Goal: Transaction & Acquisition: Purchase product/service

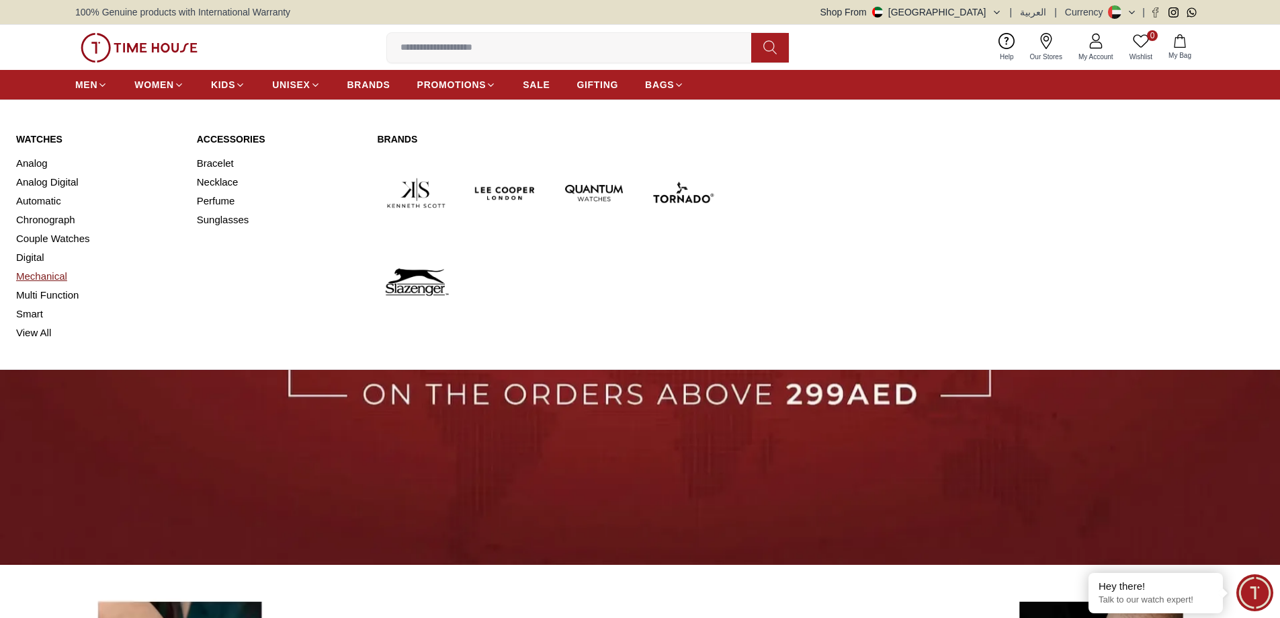
click at [44, 276] on link "Mechanical" at bounding box center [98, 276] width 165 height 19
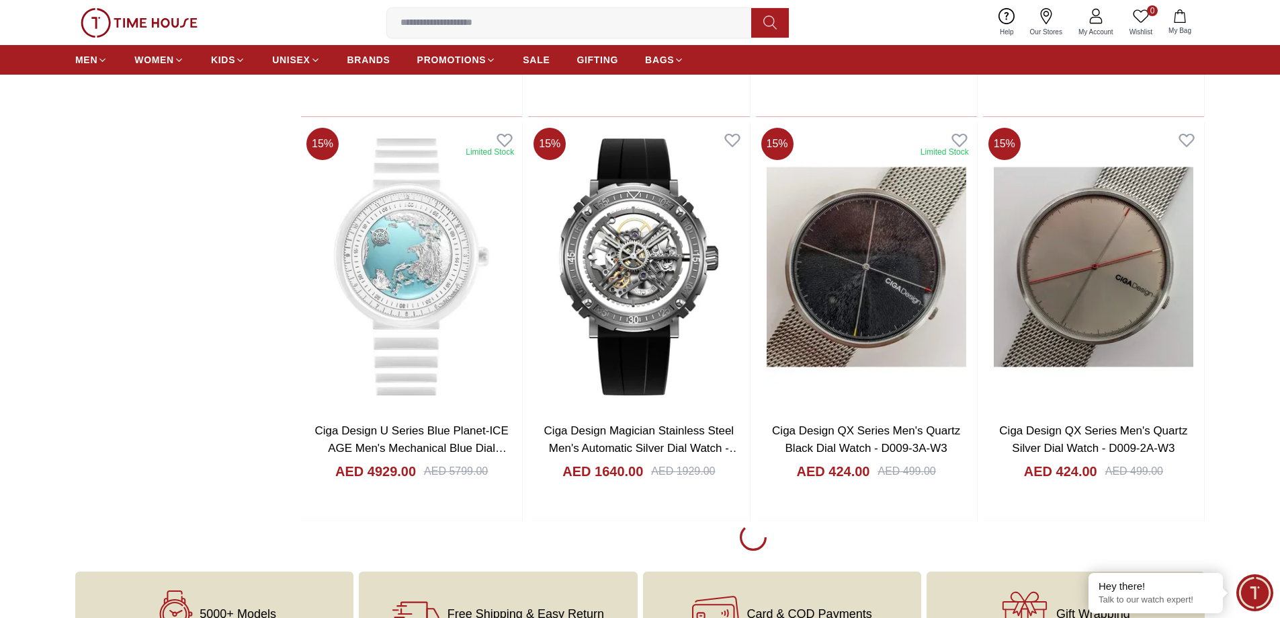
scroll to position [1680, 0]
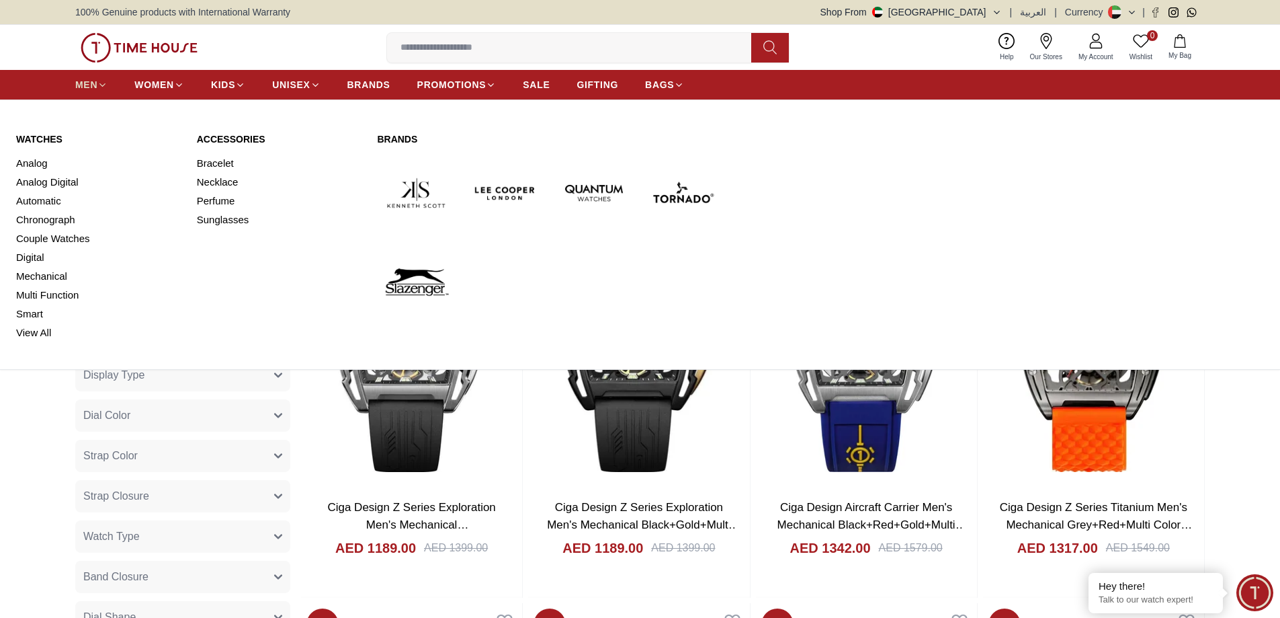
click at [97, 82] on span "MEN" at bounding box center [86, 84] width 22 height 13
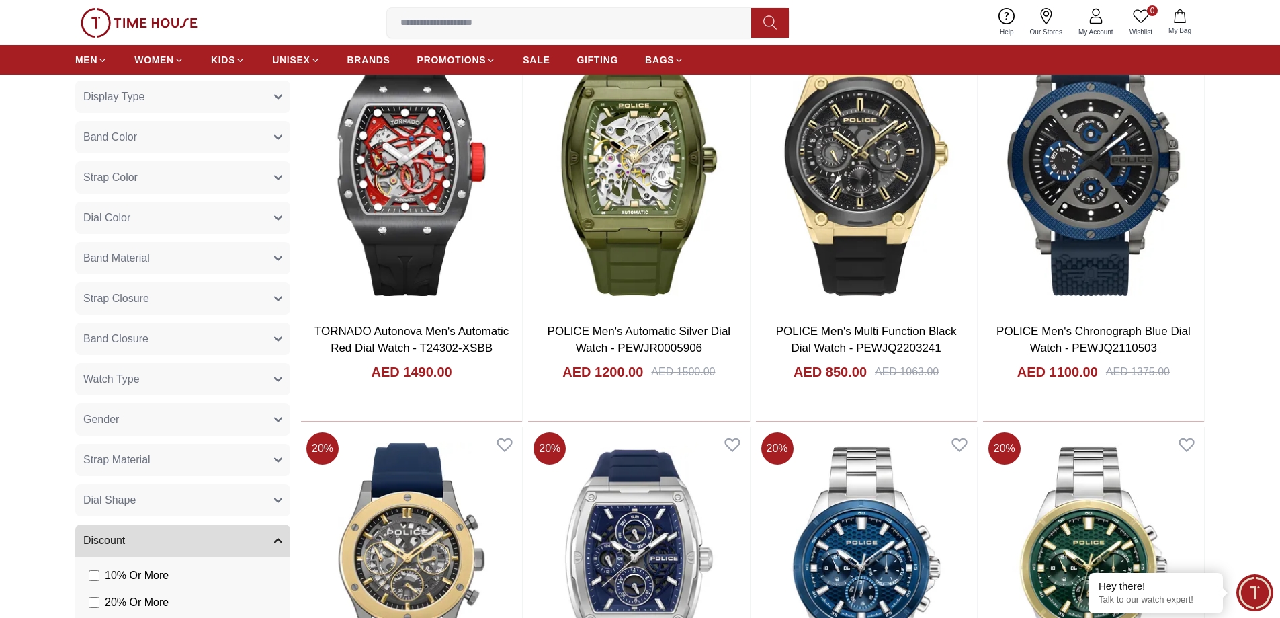
scroll to position [672, 0]
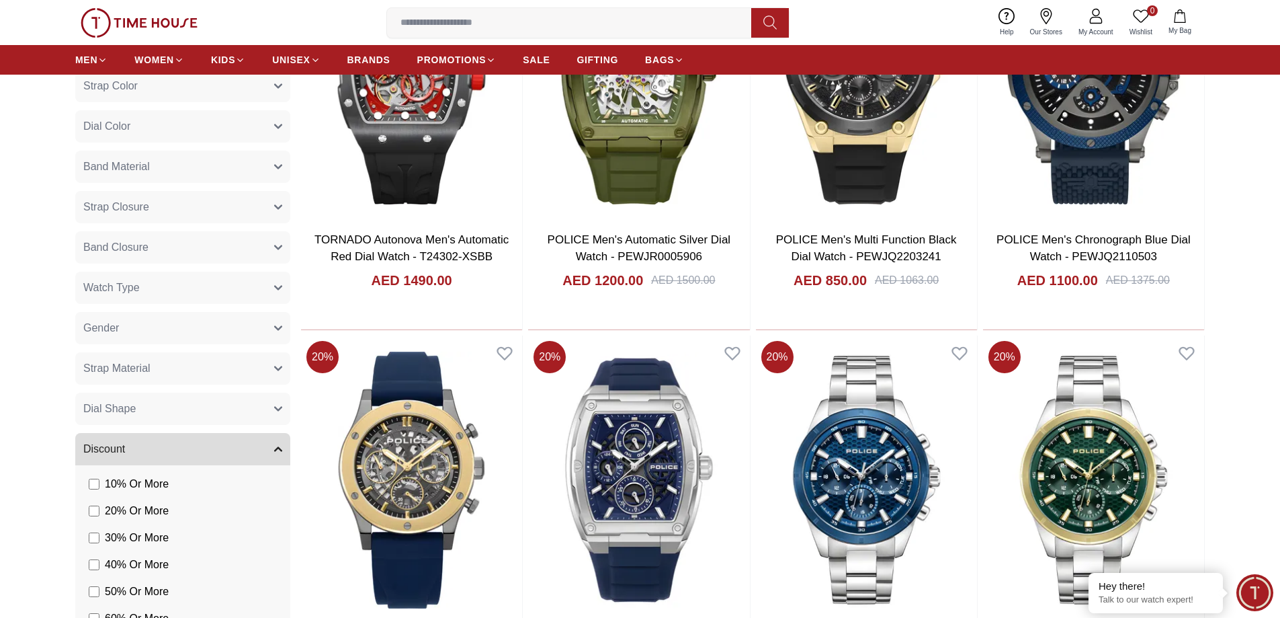
click at [112, 166] on span "Band Material" at bounding box center [116, 167] width 67 height 16
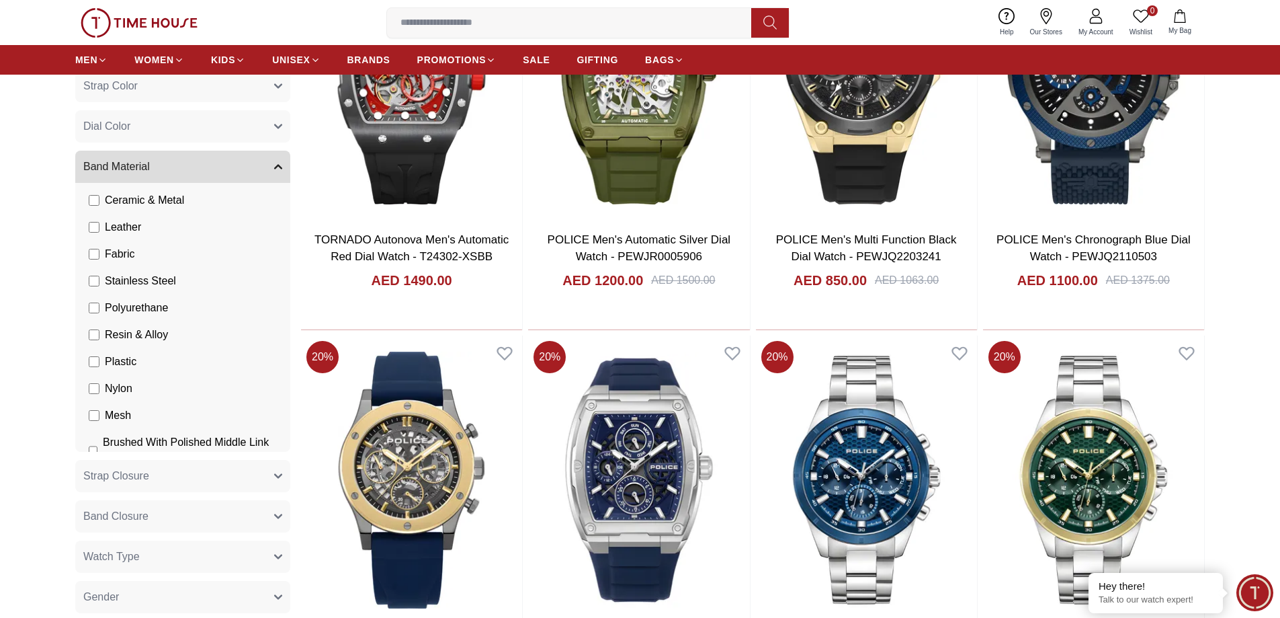
scroll to position [0, 0]
click at [114, 168] on span "Band Material" at bounding box center [116, 167] width 67 height 16
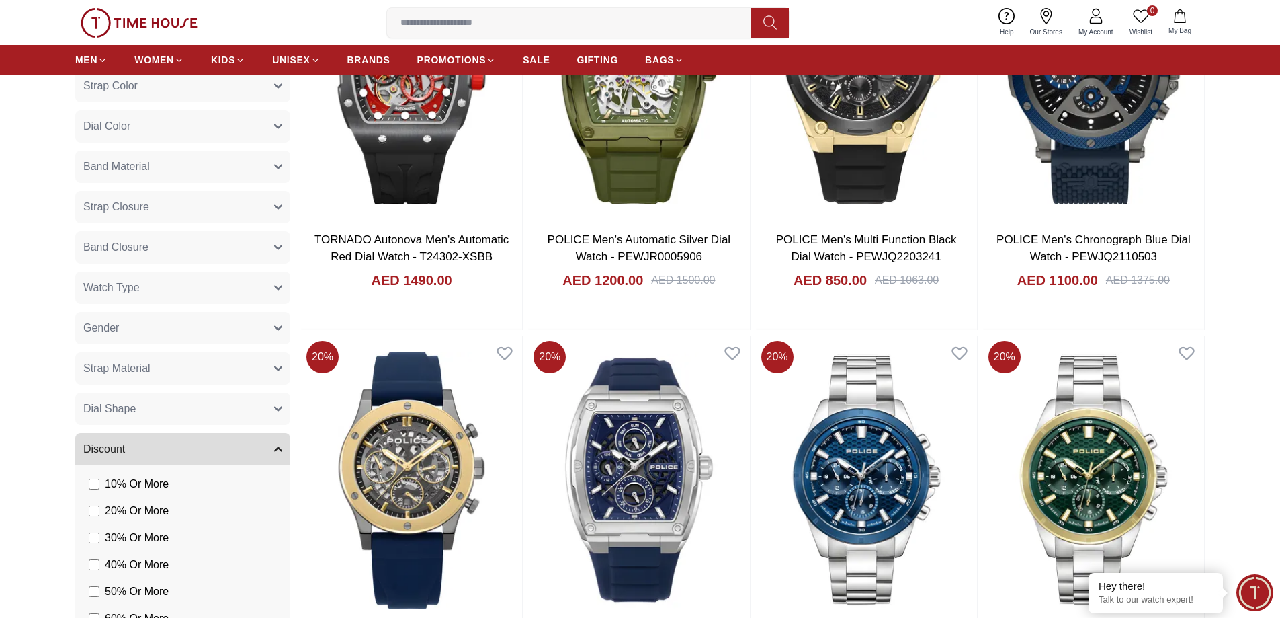
click at [120, 203] on span "Strap Closure" at bounding box center [116, 207] width 66 height 16
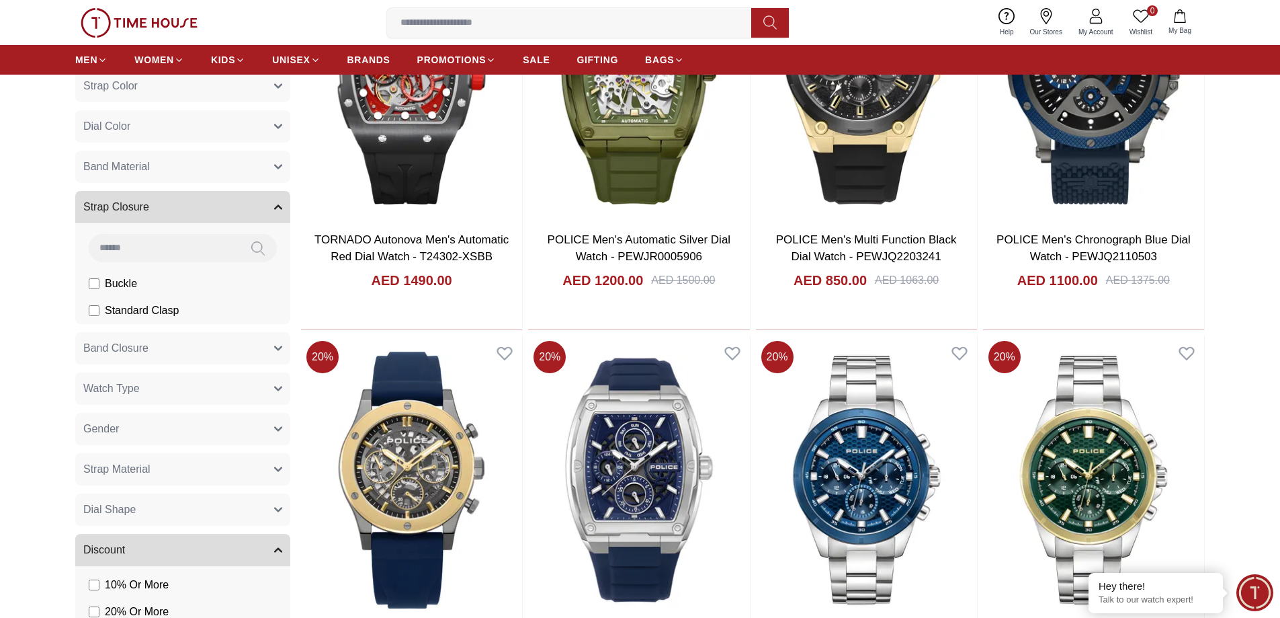
click at [173, 201] on button "Strap Closure" at bounding box center [182, 207] width 215 height 32
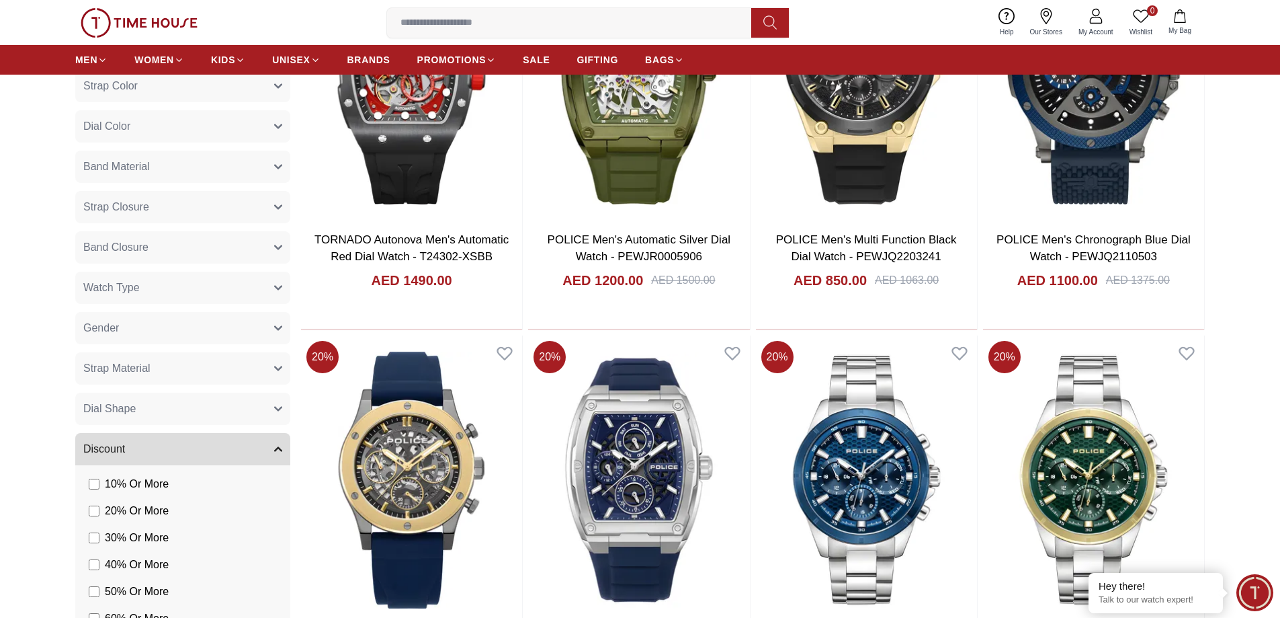
click at [167, 242] on button "Band Closure" at bounding box center [182, 247] width 215 height 32
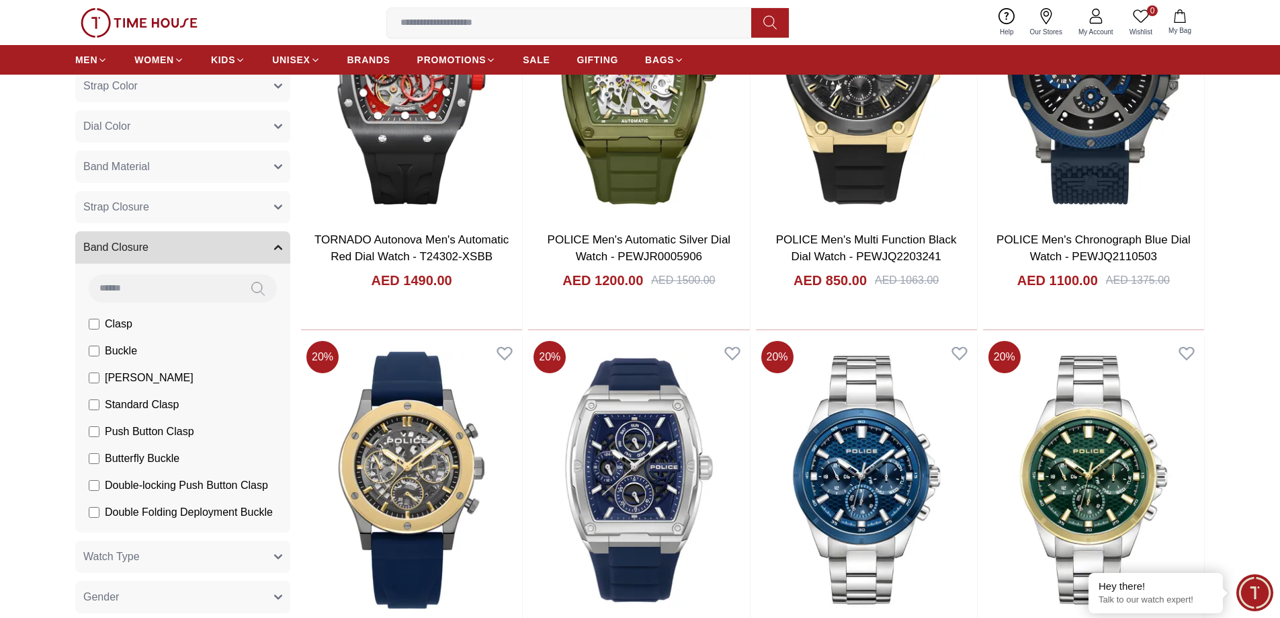
click at [167, 242] on button "Band Closure" at bounding box center [182, 247] width 215 height 32
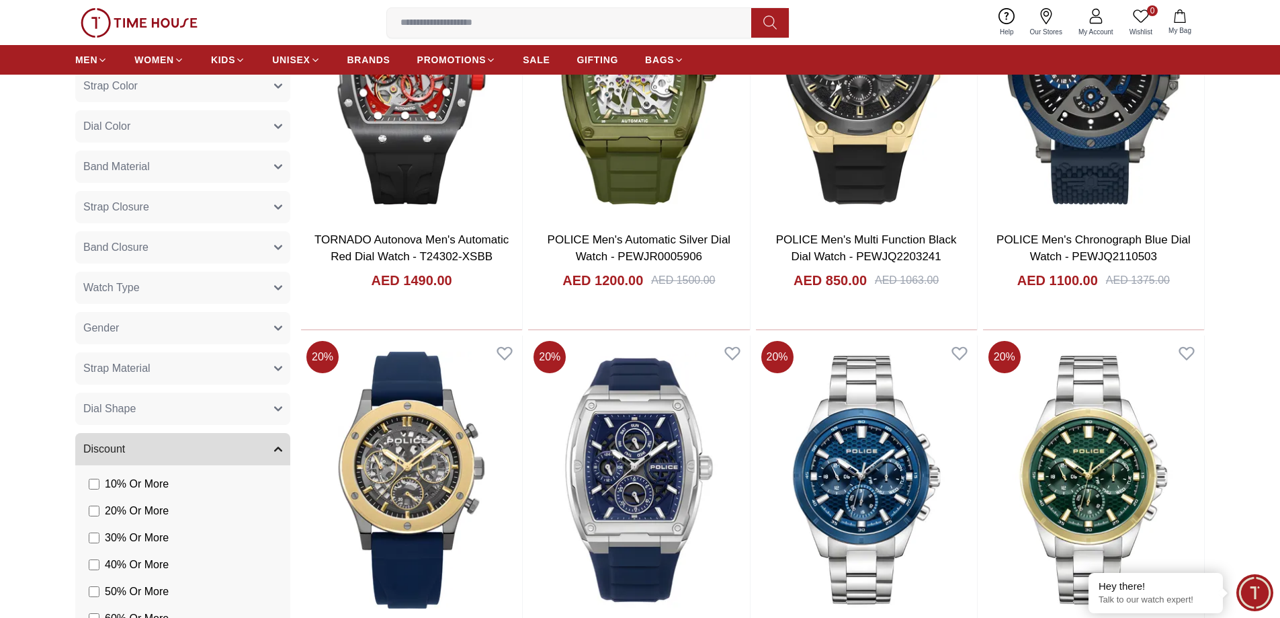
click at [150, 279] on button "Watch Type" at bounding box center [182, 287] width 215 height 32
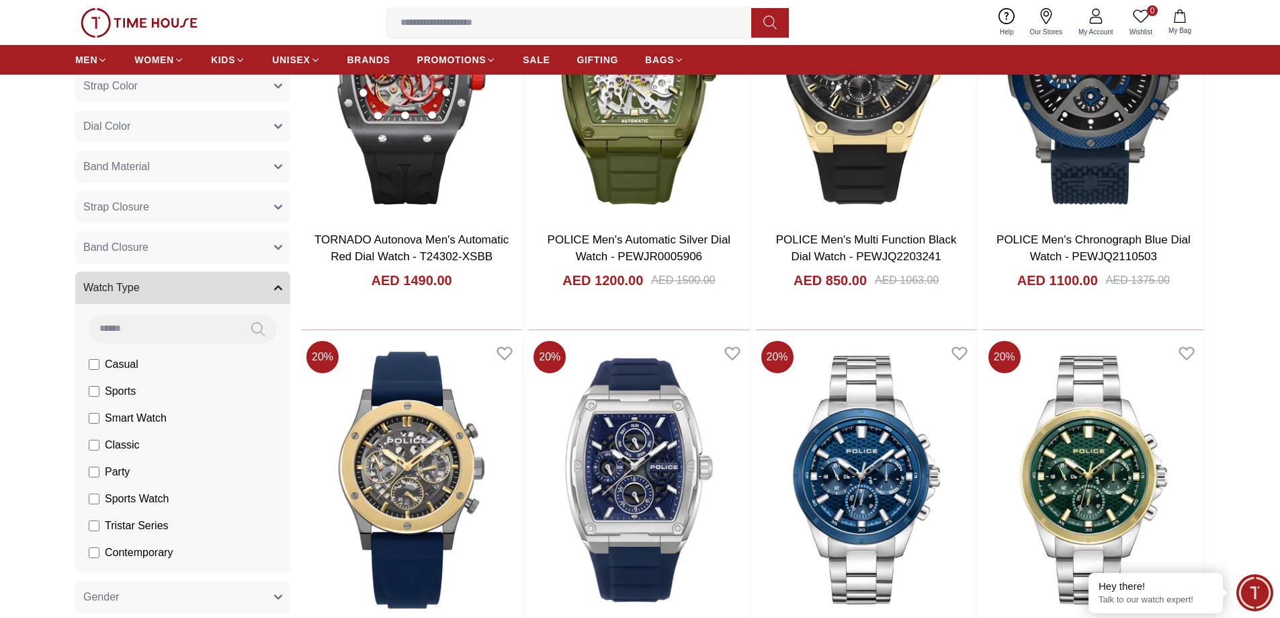
click at [148, 285] on button "Watch Type" at bounding box center [182, 287] width 215 height 32
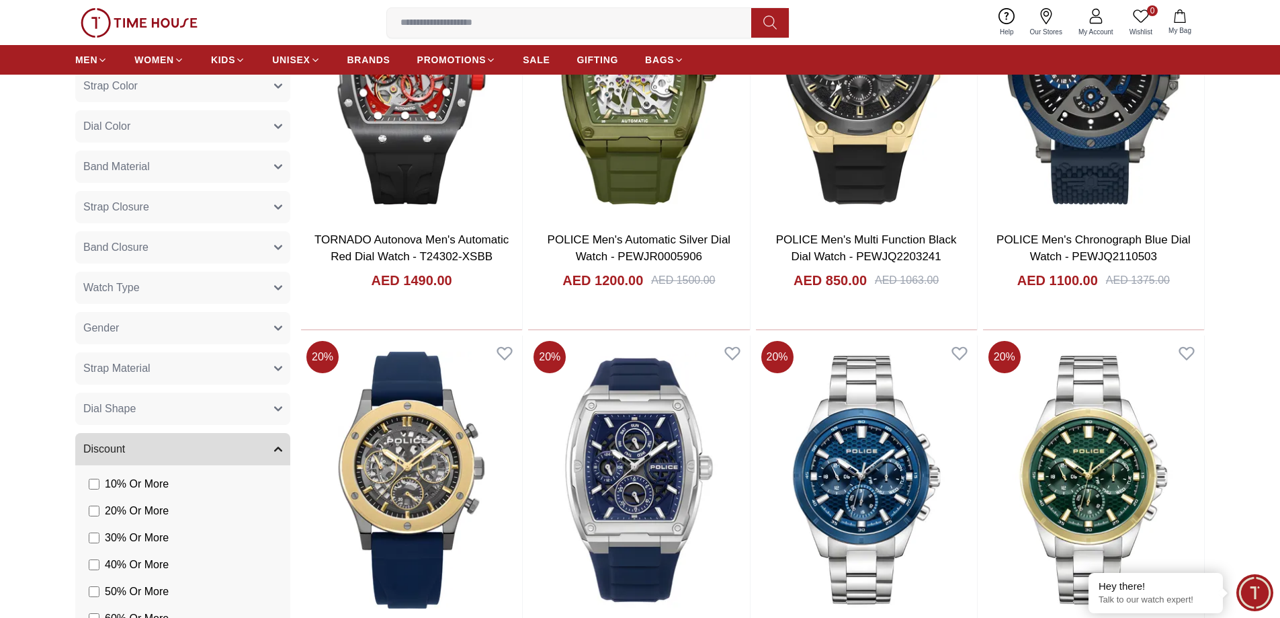
click at [135, 368] on span "Strap Material" at bounding box center [116, 368] width 67 height 16
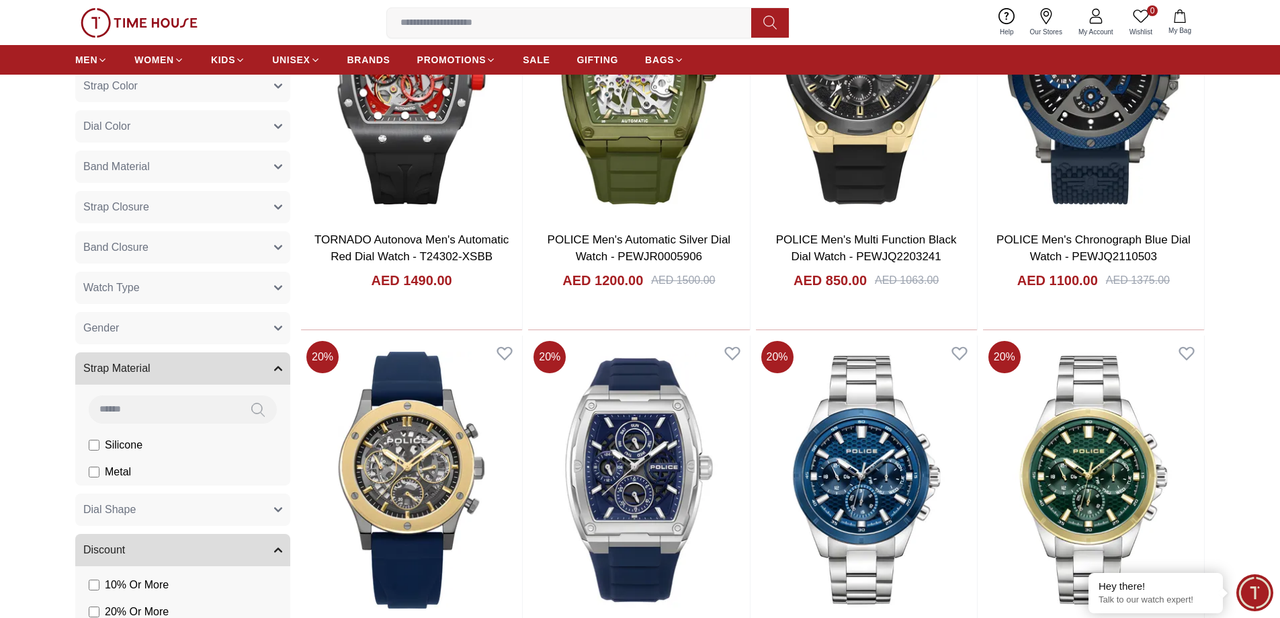
click at [126, 368] on span "Strap Material" at bounding box center [116, 368] width 67 height 16
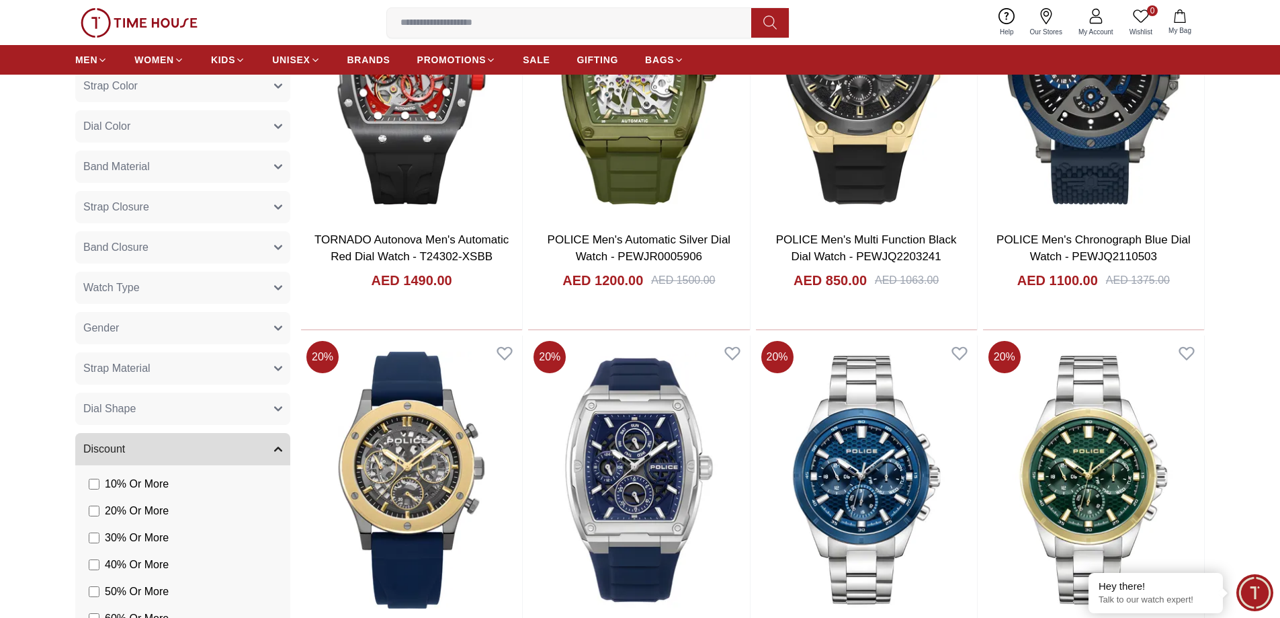
click at [114, 400] on button "Dial Shape" at bounding box center [182, 408] width 215 height 32
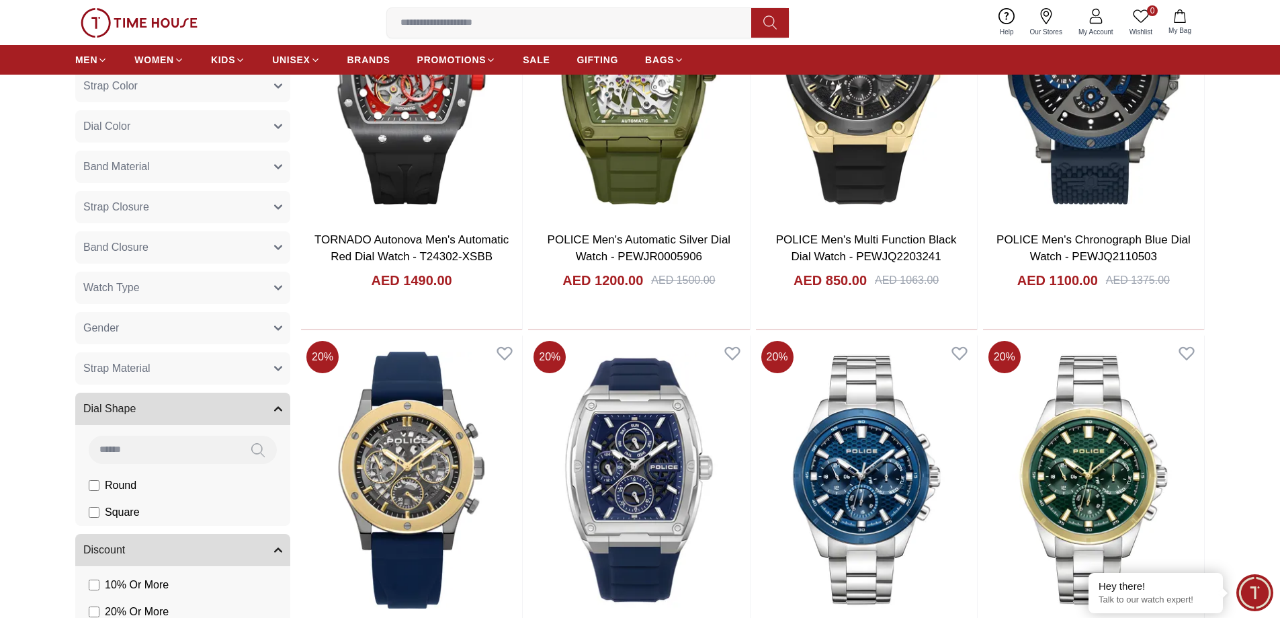
click at [114, 405] on span "Dial Shape" at bounding box center [109, 409] width 52 height 16
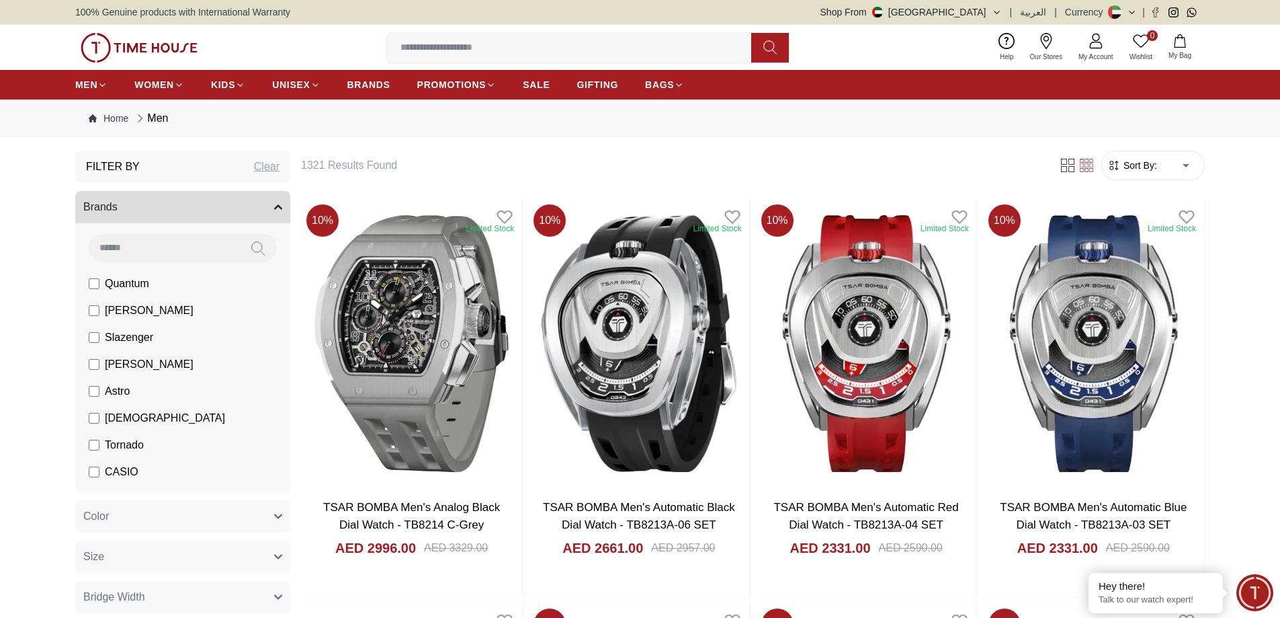
click at [1155, 168] on span "Sort By:" at bounding box center [1139, 165] width 36 height 13
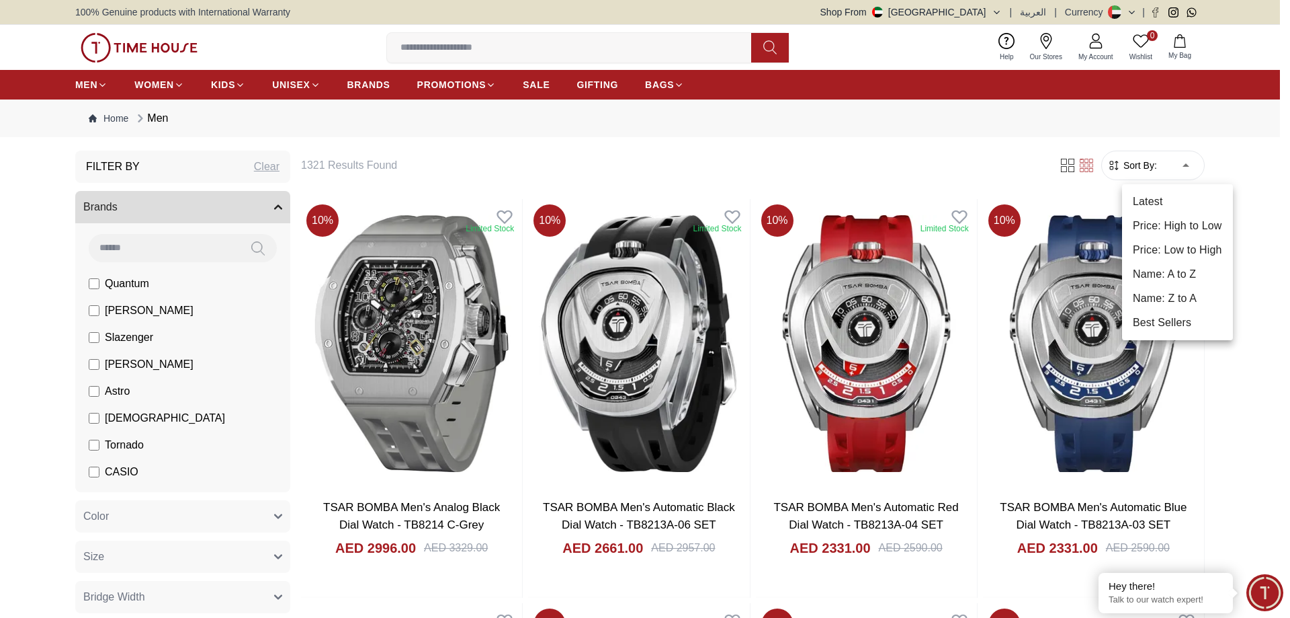
click at [1210, 227] on li "Price: High to Low" at bounding box center [1177, 226] width 111 height 24
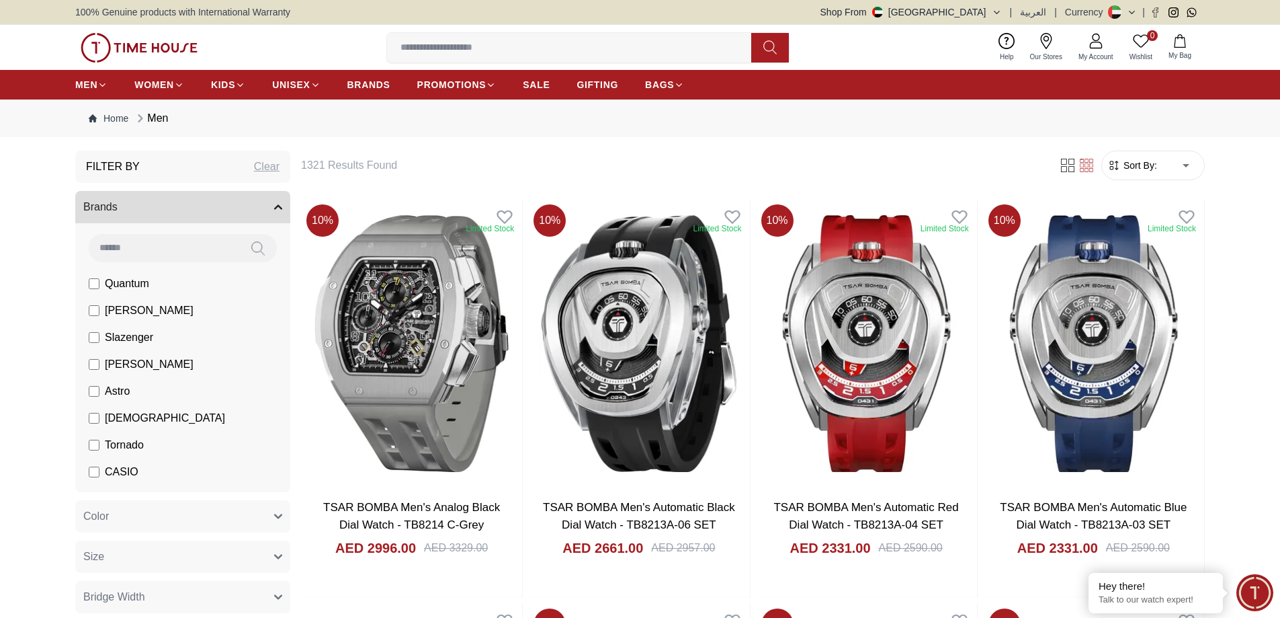
type input "*"
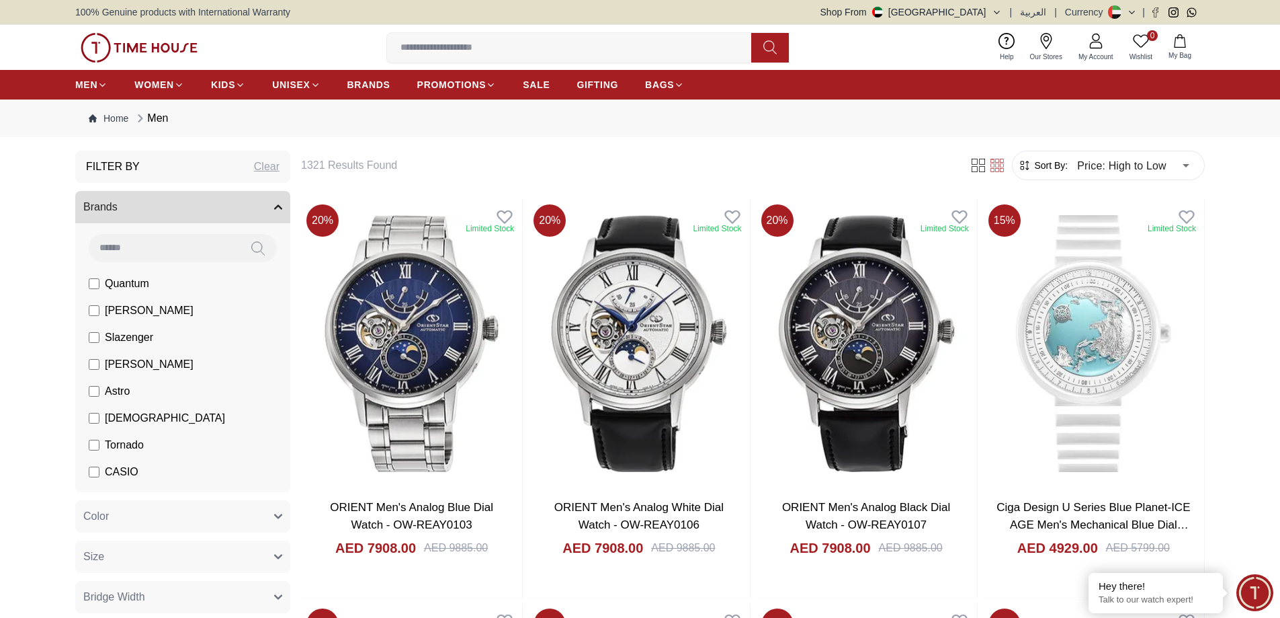
drag, startPoint x: 52, startPoint y: 237, endPoint x: 40, endPoint y: 219, distance: 22.2
drag, startPoint x: 40, startPoint y: 219, endPoint x: 19, endPoint y: 184, distance: 40.7
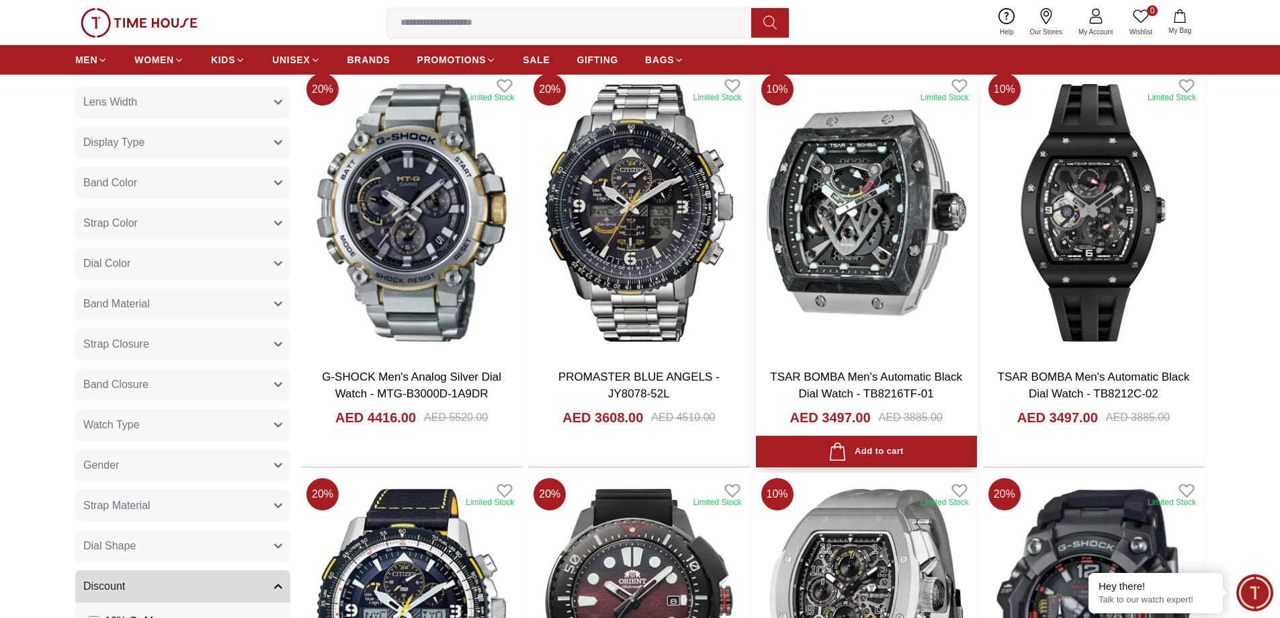
scroll to position [538, 0]
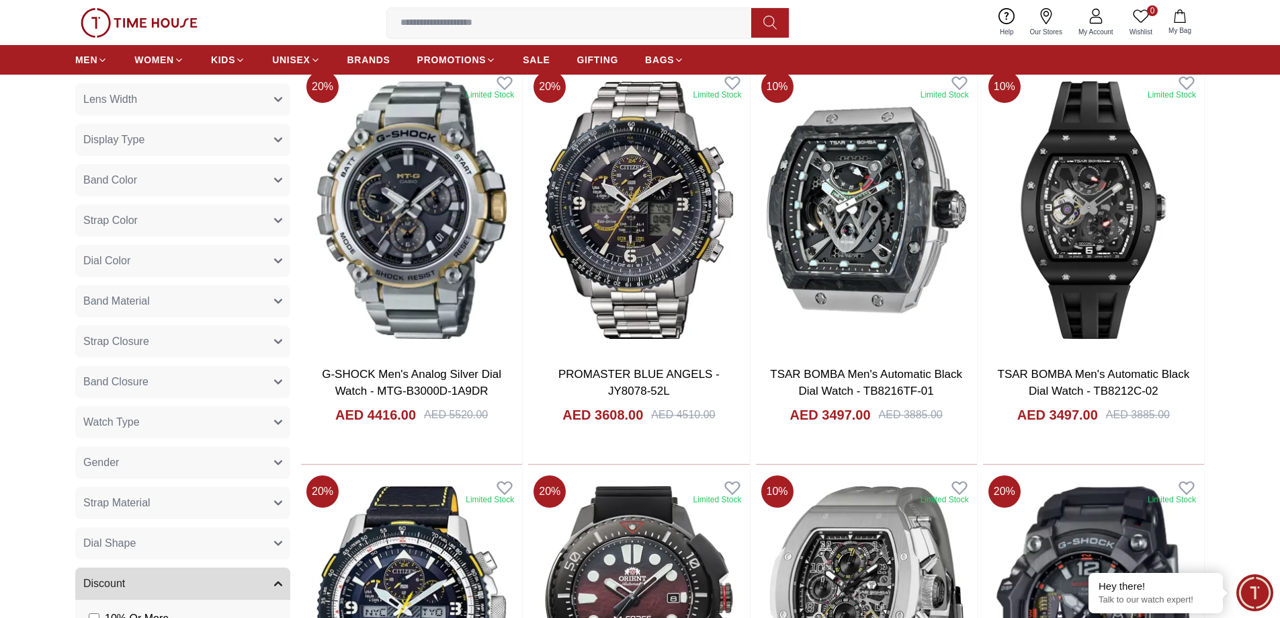
drag, startPoint x: 40, startPoint y: 171, endPoint x: 28, endPoint y: 145, distance: 28.3
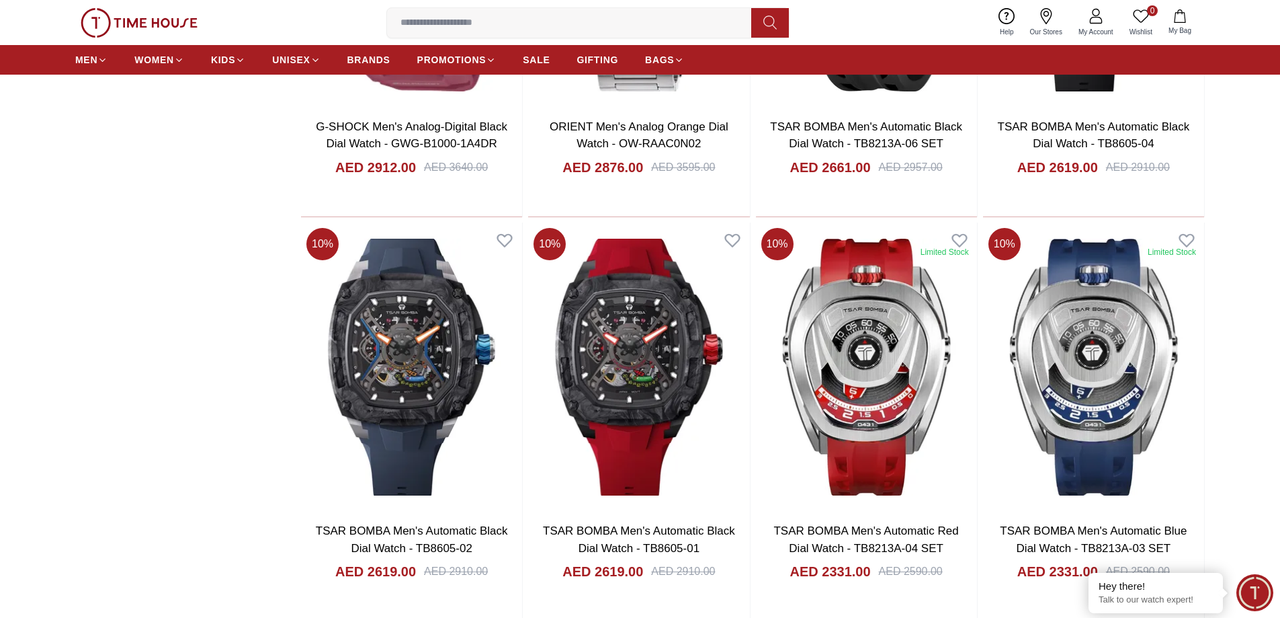
scroll to position [1613, 0]
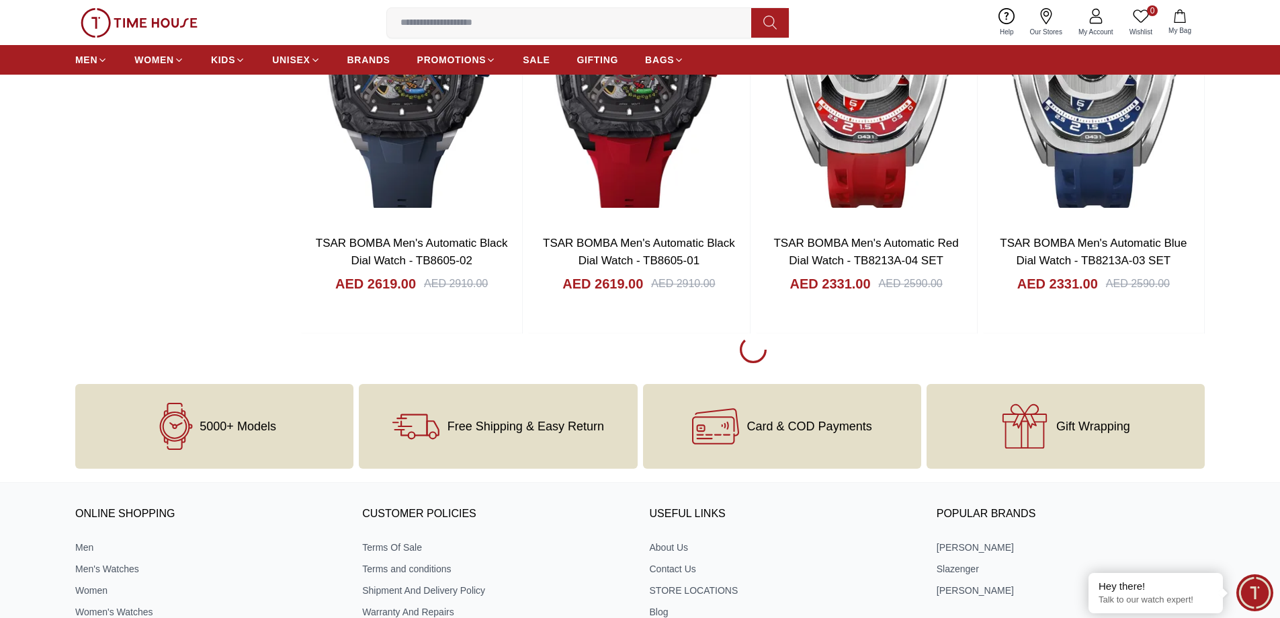
scroll to position [1882, 0]
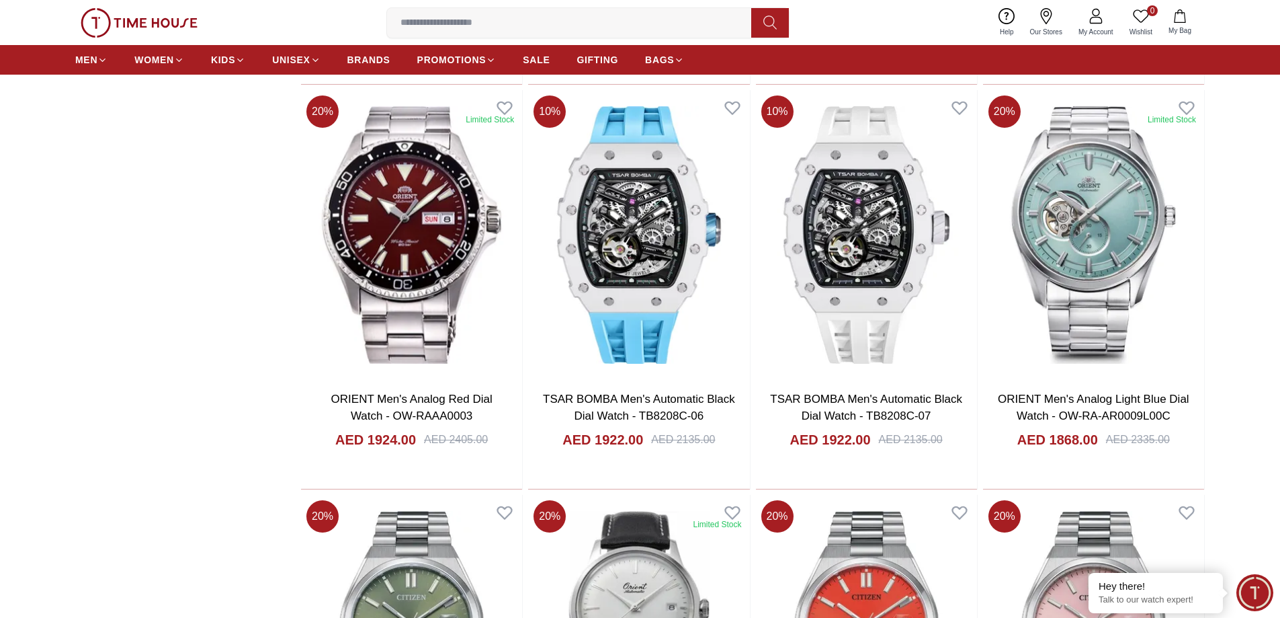
scroll to position [3360, 0]
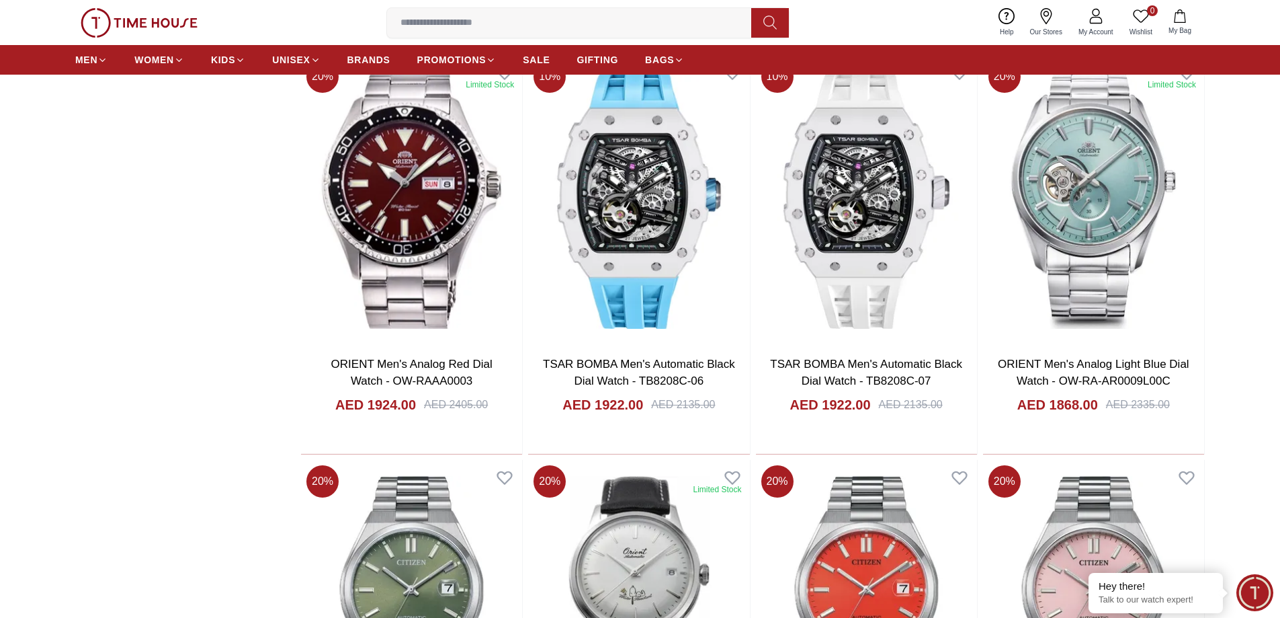
drag, startPoint x: 33, startPoint y: 150, endPoint x: 23, endPoint y: 140, distance: 13.8
drag, startPoint x: 85, startPoint y: 191, endPoint x: 50, endPoint y: 143, distance: 59.1
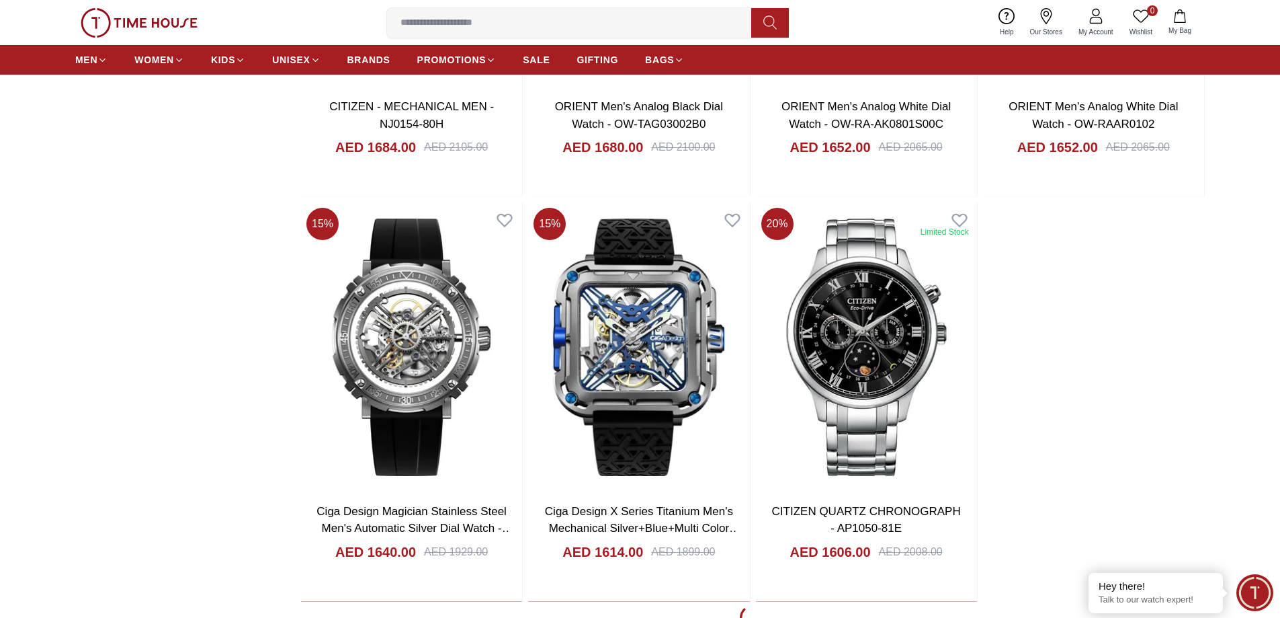
scroll to position [5645, 0]
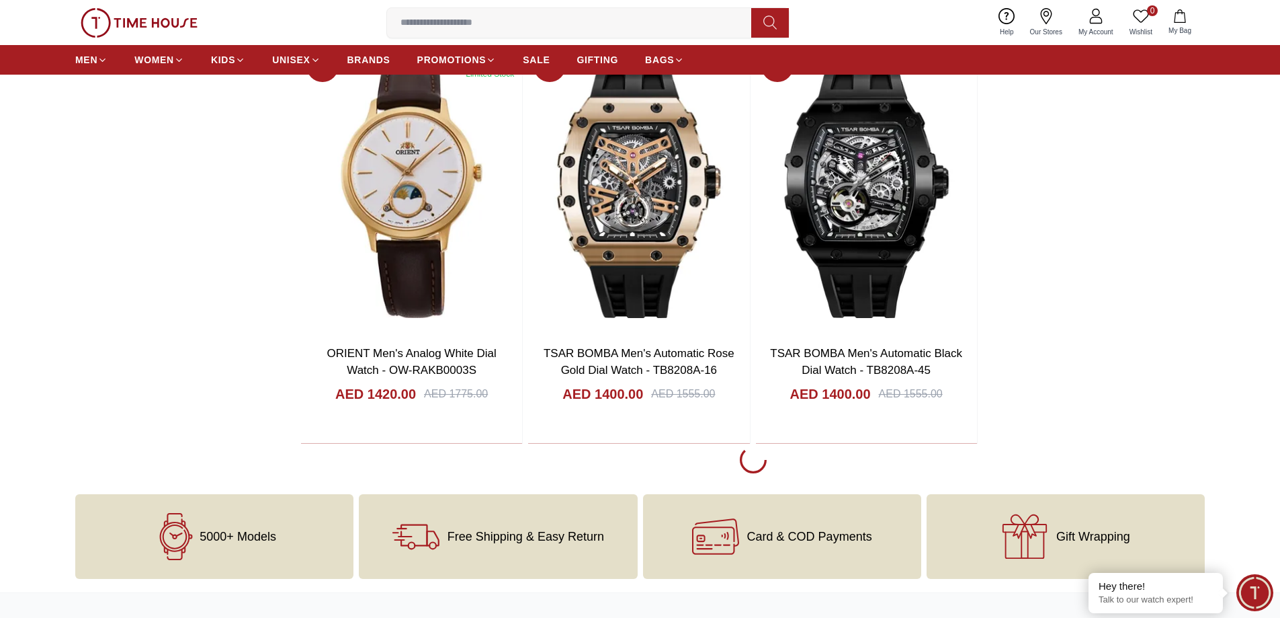
scroll to position [9812, 0]
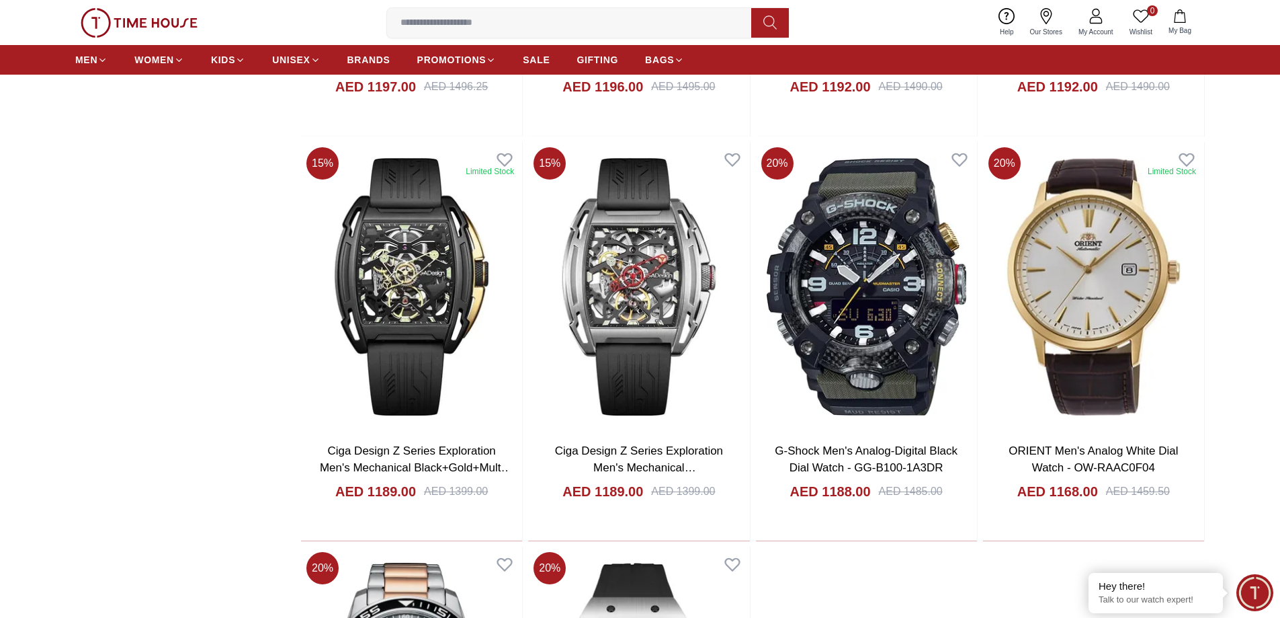
scroll to position [13575, 0]
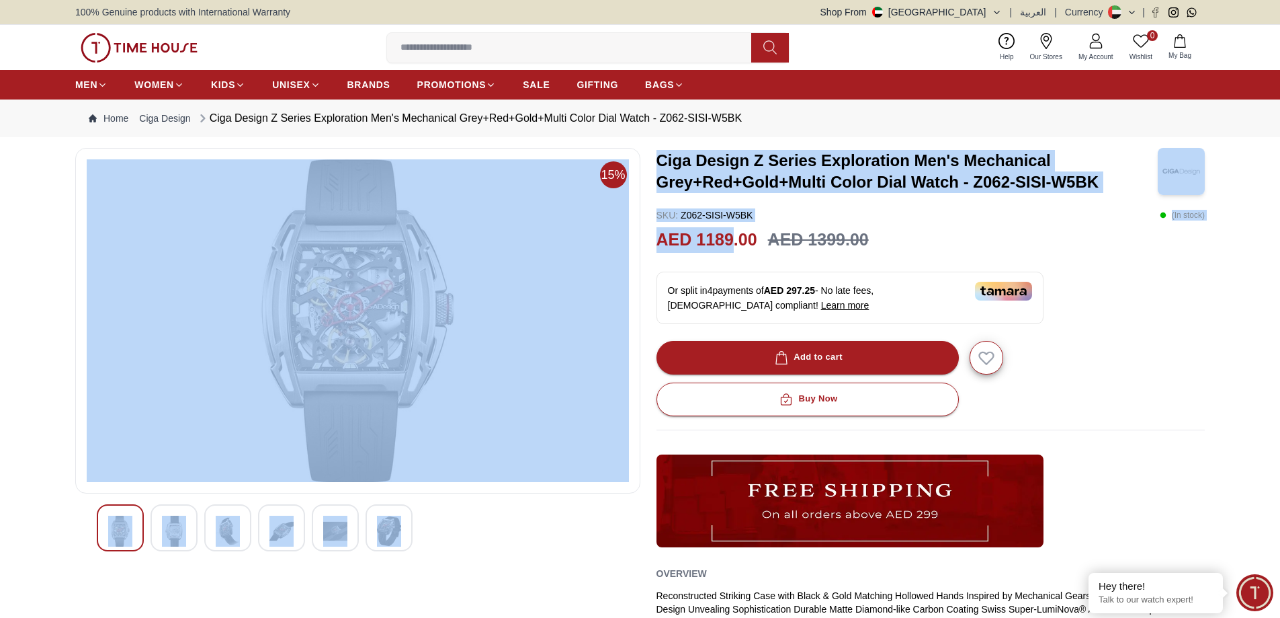
drag, startPoint x: 731, startPoint y: 235, endPoint x: 644, endPoint y: 234, distance: 86.7
click at [644, 234] on div "15% Ciga Design Z Series Exploration Men's Mechanical Grey+Red+Gold+Multi Color…" at bounding box center [640, 442] width 1130 height 589
click at [658, 237] on h2 "AED 1189.00" at bounding box center [707, 240] width 101 height 26
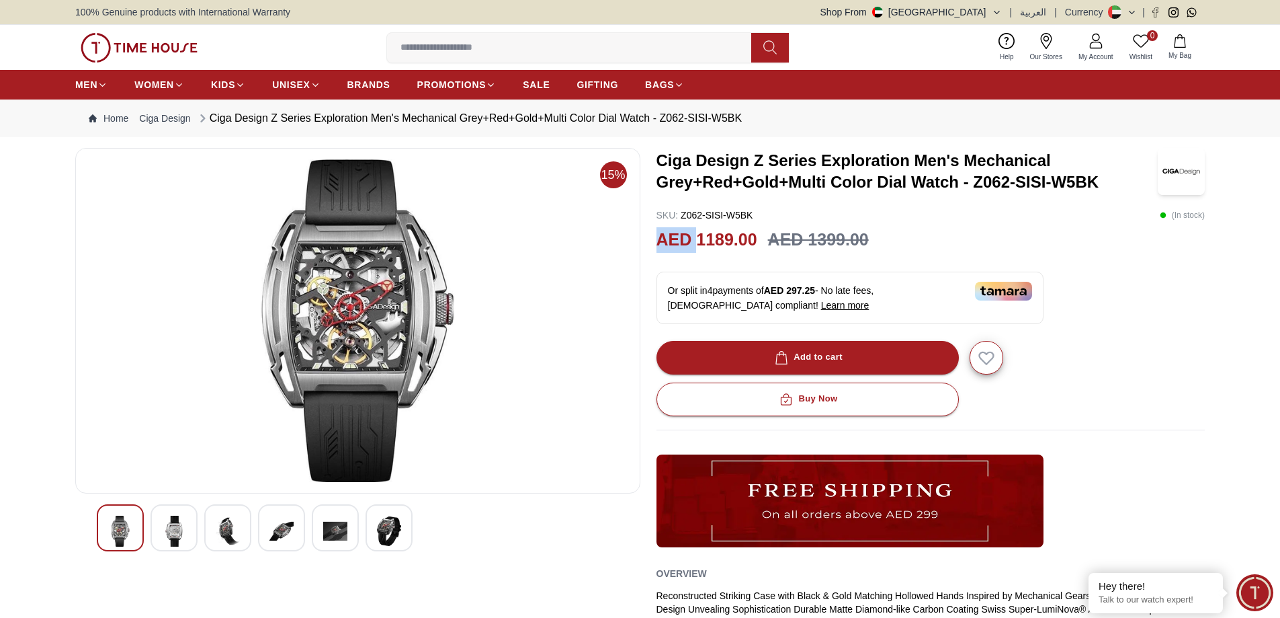
click at [658, 237] on h2 "AED 1189.00" at bounding box center [707, 240] width 101 height 26
click at [721, 241] on h2 "AED 1189.00" at bounding box center [707, 240] width 101 height 26
drag, startPoint x: 730, startPoint y: 238, endPoint x: 656, endPoint y: 237, distance: 74.6
click at [657, 237] on h2 "AED 1189.00" at bounding box center [707, 240] width 101 height 26
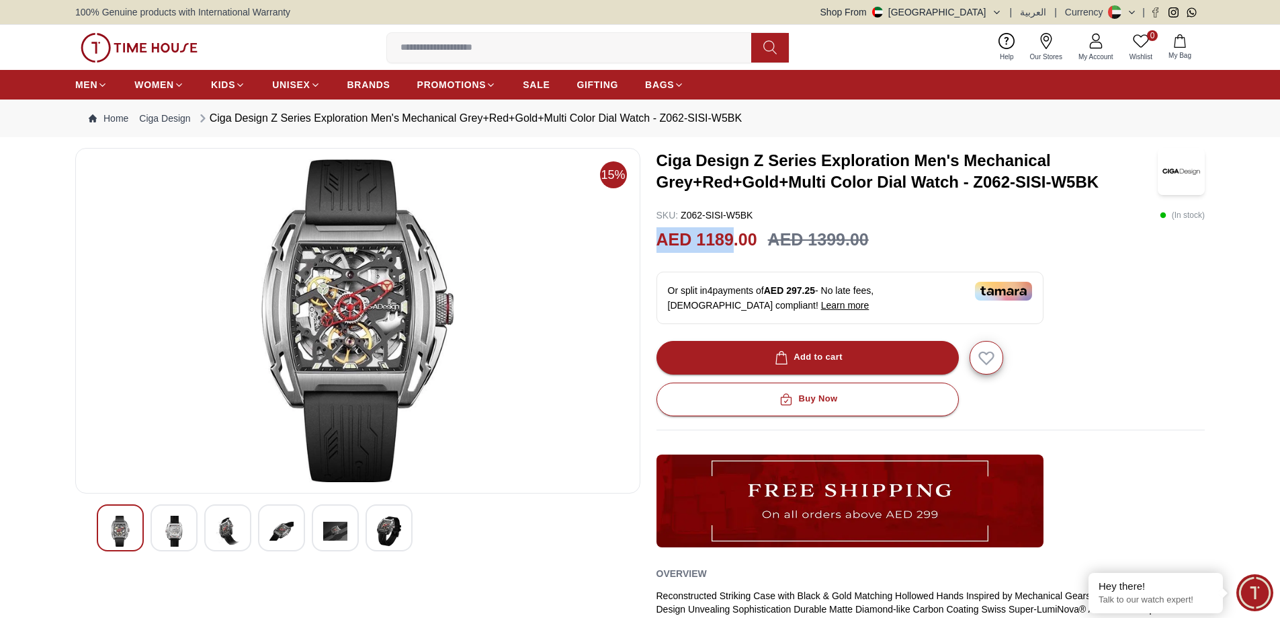
click at [169, 526] on img at bounding box center [174, 530] width 24 height 31
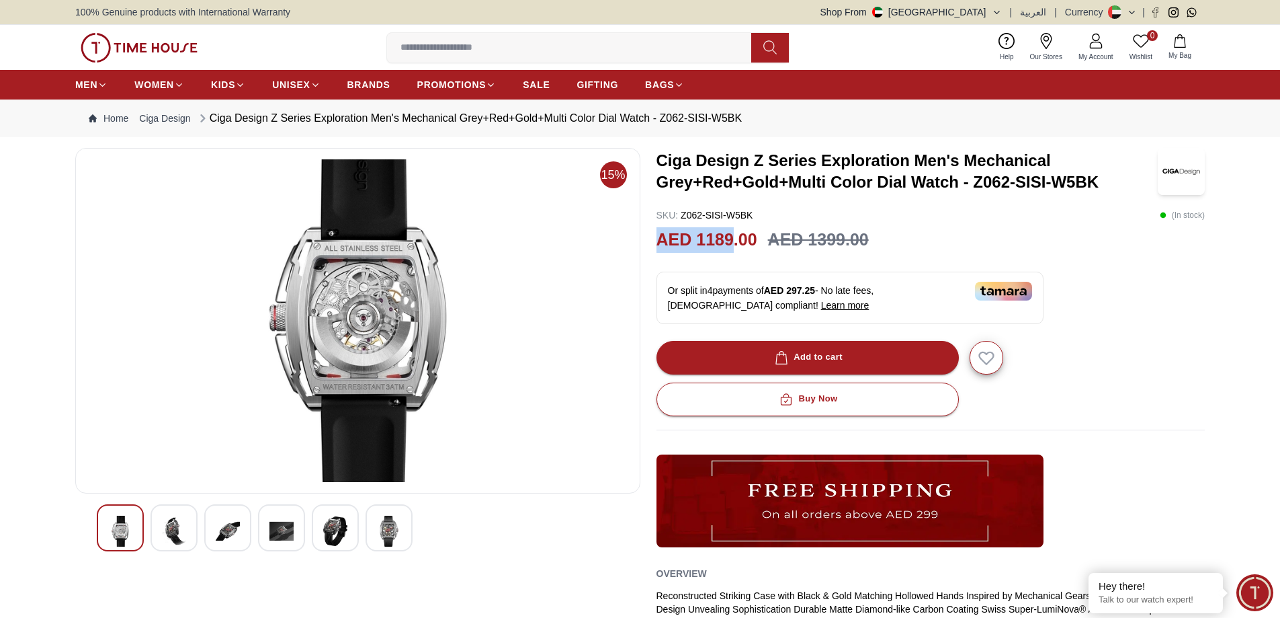
click at [233, 528] on img at bounding box center [228, 530] width 24 height 31
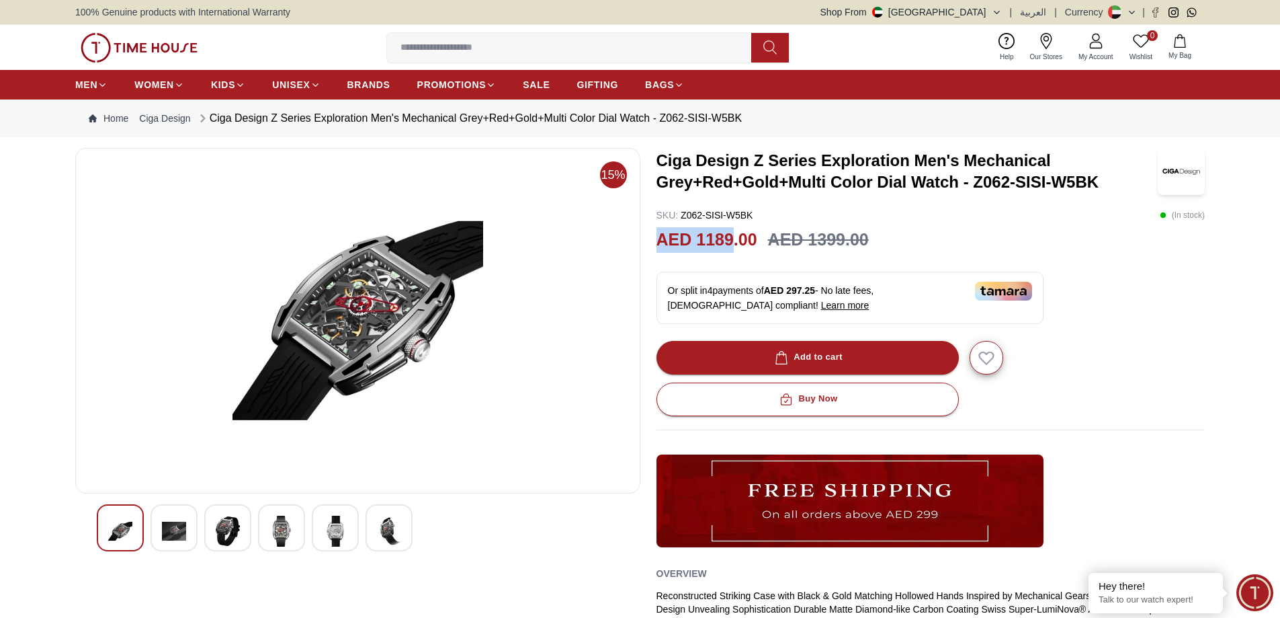
click at [265, 532] on div at bounding box center [281, 527] width 47 height 47
